Goal: Information Seeking & Learning: Learn about a topic

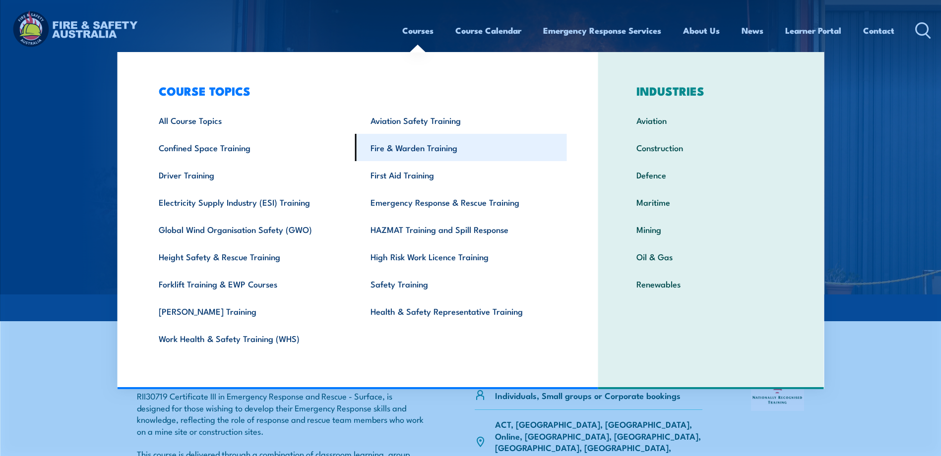
click at [432, 152] on link "Fire & Warden Training" at bounding box center [461, 147] width 212 height 27
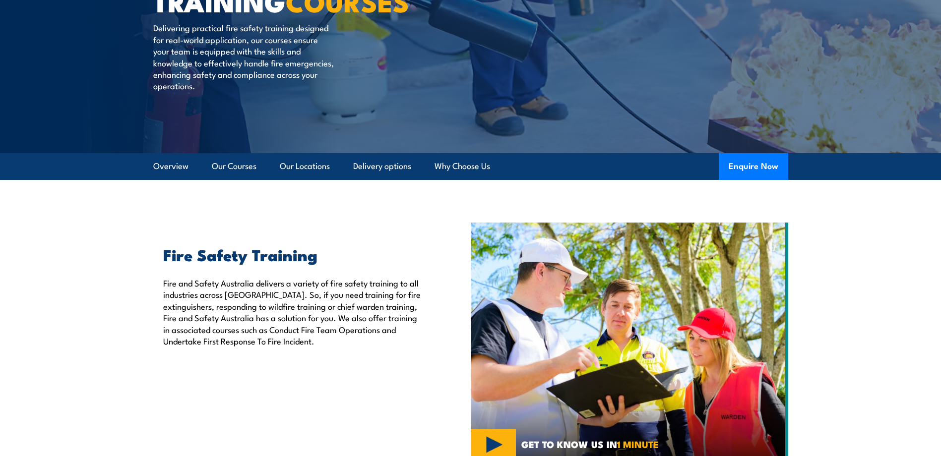
scroll to position [198, 0]
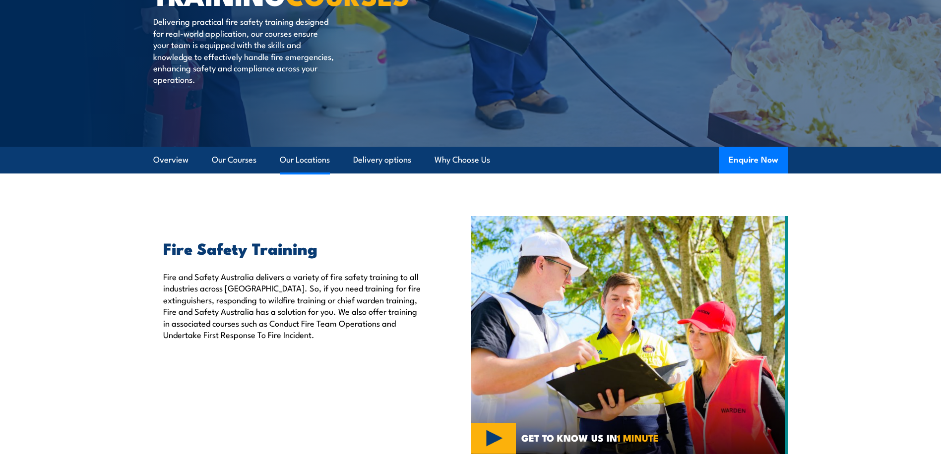
click at [312, 162] on link "Our Locations" at bounding box center [305, 160] width 50 height 26
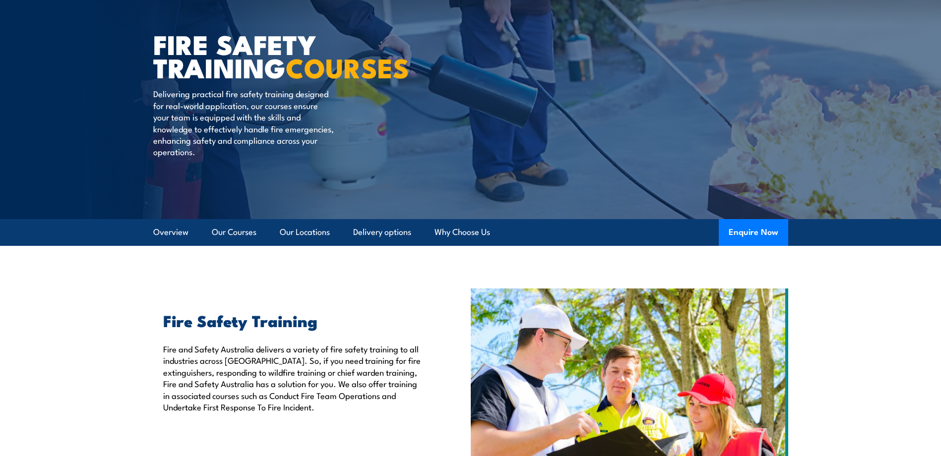
scroll to position [149, 0]
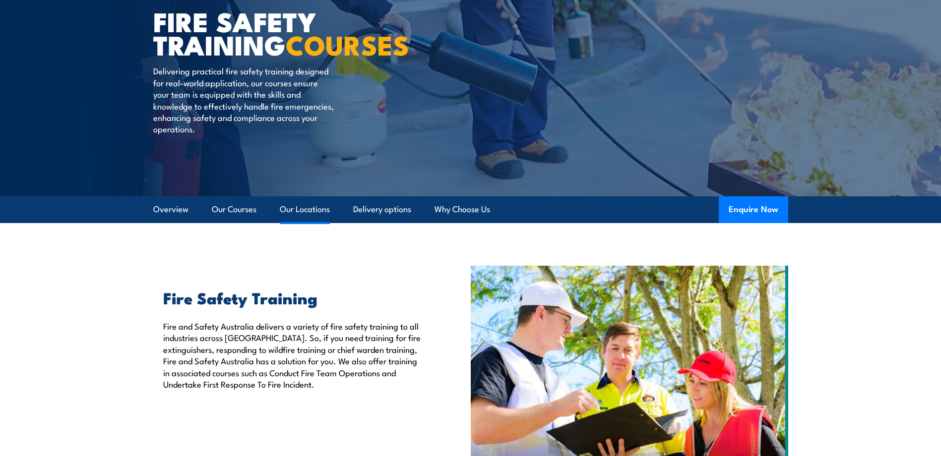
click at [294, 205] on link "Our Locations" at bounding box center [305, 209] width 50 height 26
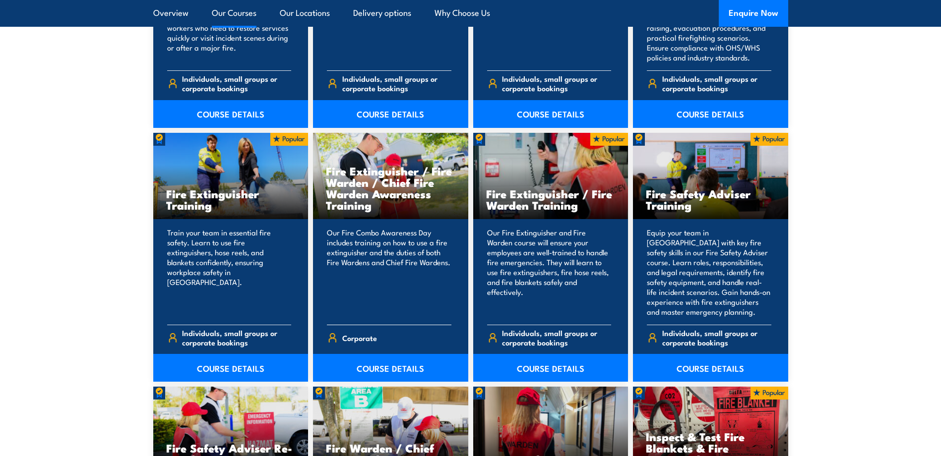
scroll to position [1042, 0]
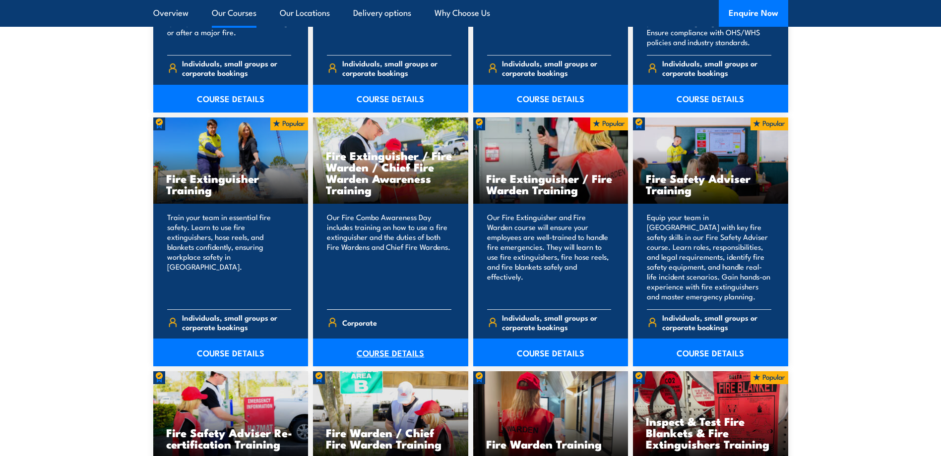
click at [371, 354] on link "COURSE DETAILS" at bounding box center [390, 353] width 155 height 28
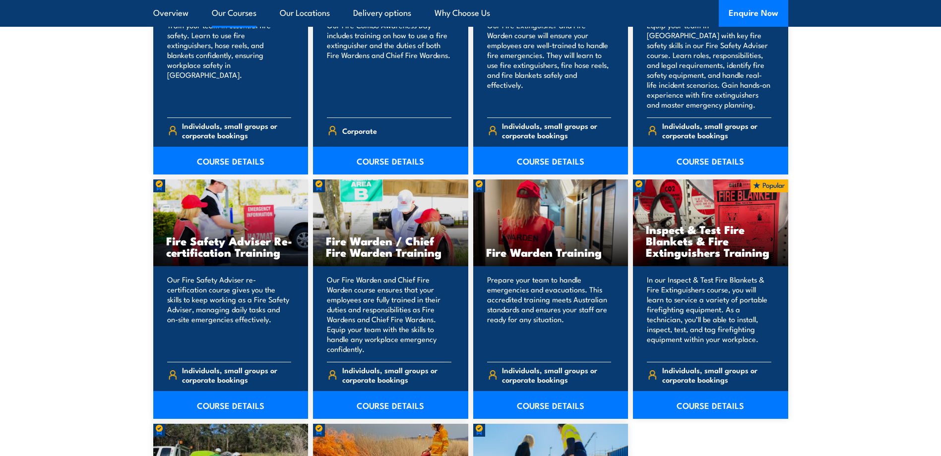
scroll to position [1190, 0]
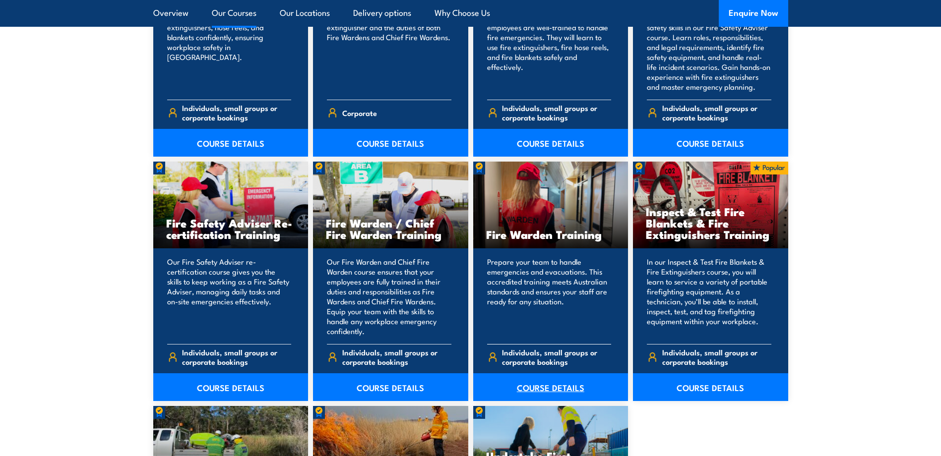
click at [554, 385] on link "COURSE DETAILS" at bounding box center [550, 387] width 155 height 28
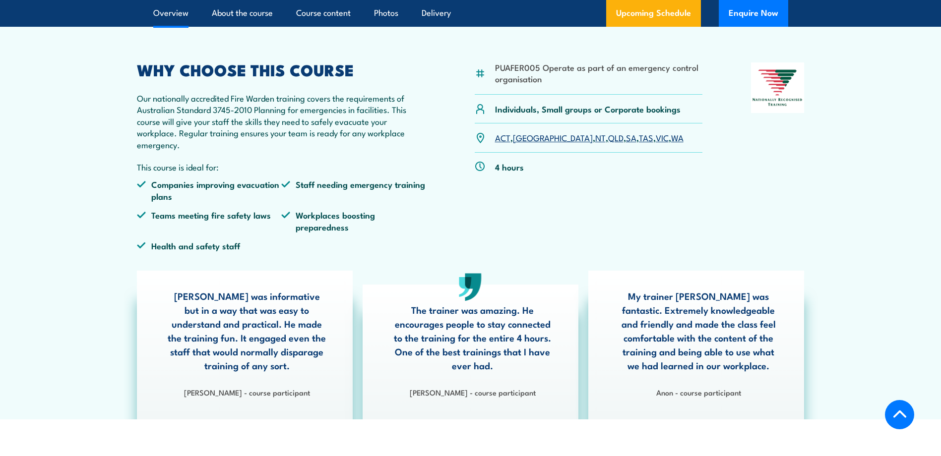
scroll to position [298, 0]
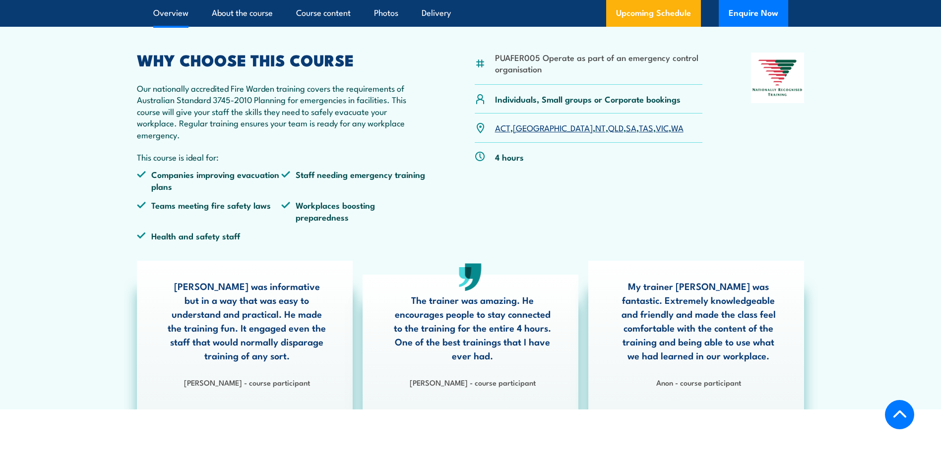
click at [608, 126] on link "QLD" at bounding box center [615, 128] width 15 height 12
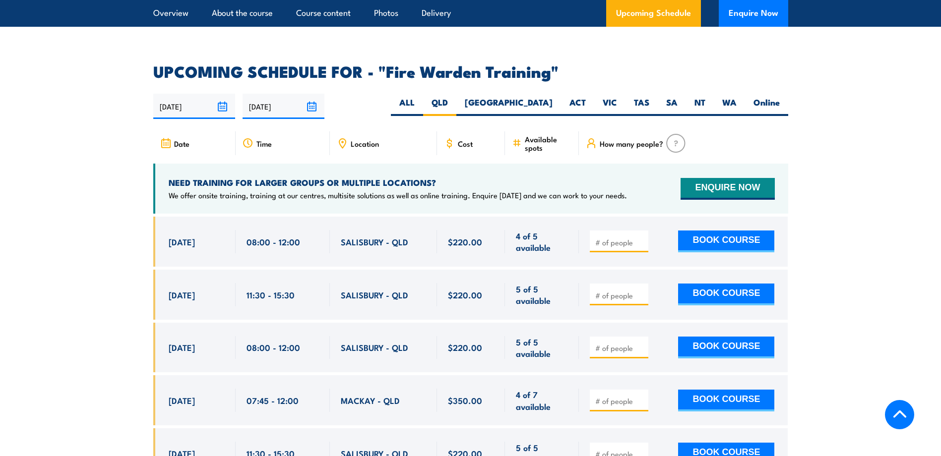
scroll to position [1795, 0]
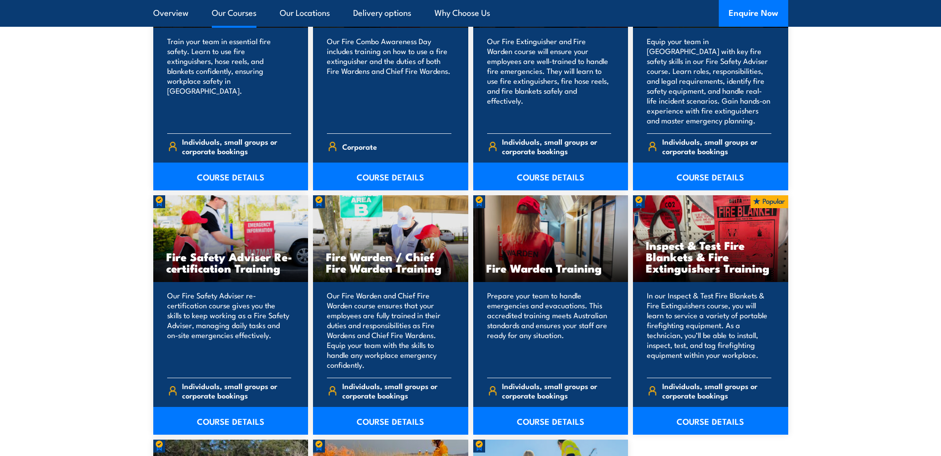
scroll to position [1190, 0]
